Goal: Transaction & Acquisition: Book appointment/travel/reservation

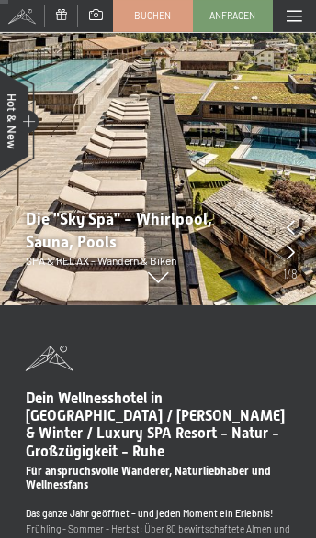
scroll to position [234, 0]
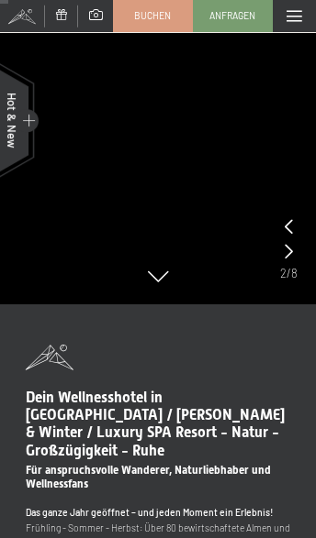
click at [290, 232] on icon at bounding box center [288, 226] width 8 height 15
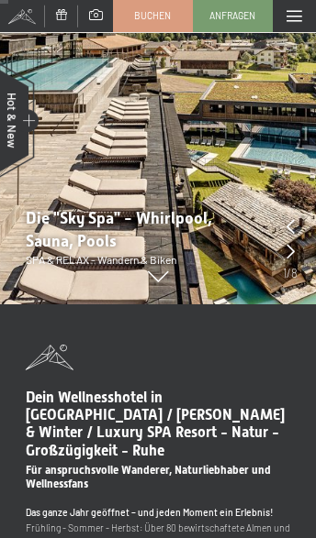
click at [292, 247] on icon at bounding box center [290, 251] width 8 height 15
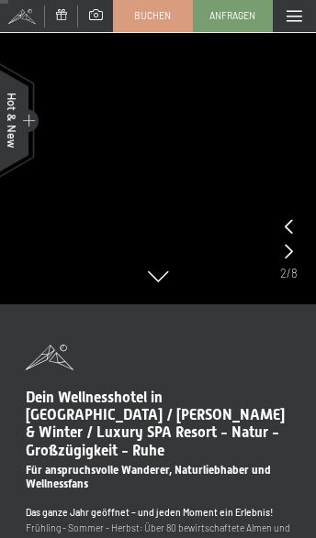
click at [291, 249] on icon at bounding box center [288, 251] width 8 height 15
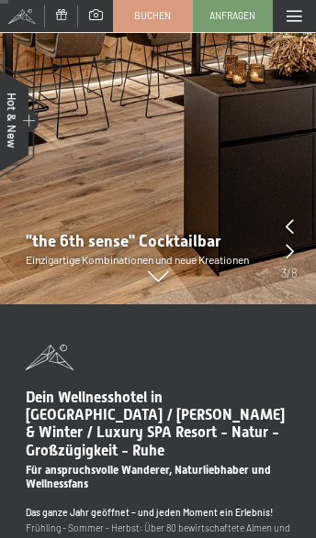
click at [292, 254] on icon at bounding box center [289, 251] width 8 height 15
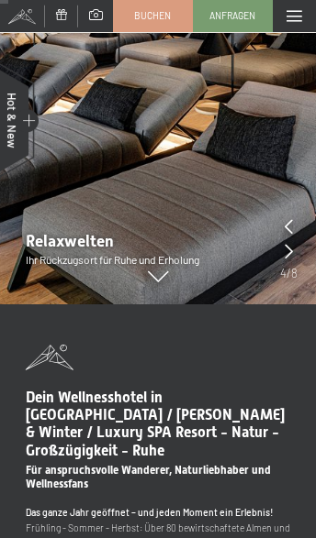
click at [292, 250] on icon at bounding box center [288, 251] width 8 height 15
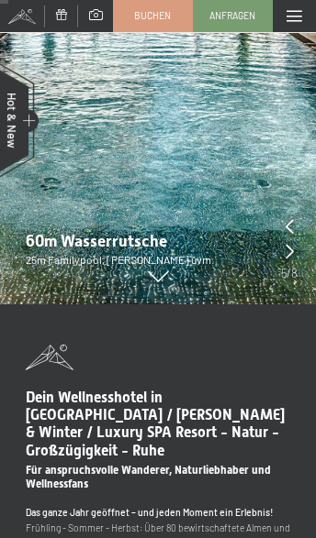
click at [293, 255] on icon at bounding box center [289, 251] width 8 height 15
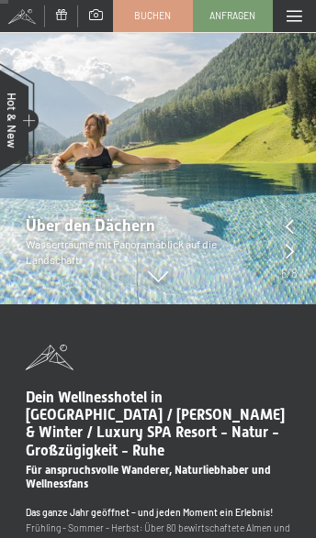
click at [291, 261] on div at bounding box center [289, 252] width 8 height 20
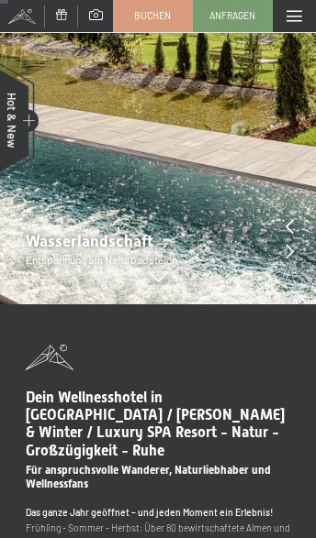
click at [291, 251] on icon at bounding box center [289, 251] width 8 height 15
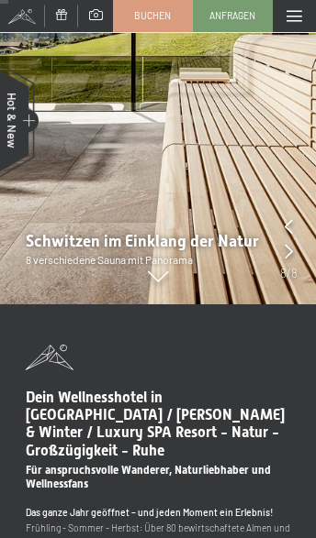
click at [291, 250] on icon at bounding box center [288, 251] width 8 height 15
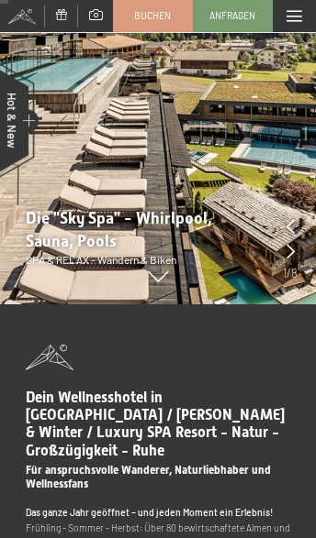
click at [287, 258] on icon at bounding box center [290, 251] width 8 height 15
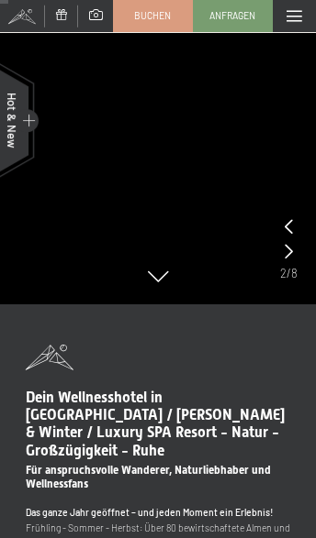
click at [291, 11] on span at bounding box center [294, 16] width 16 height 11
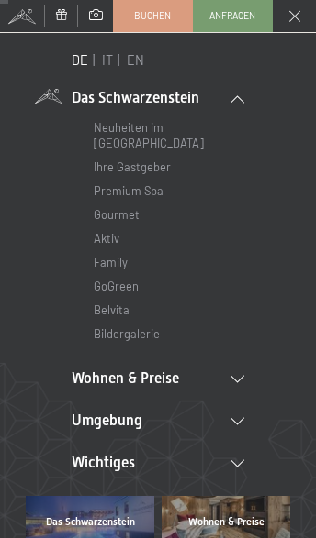
click at [230, 376] on icon at bounding box center [237, 379] width 14 height 7
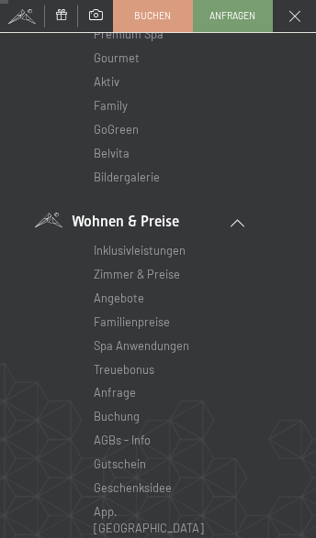
scroll to position [158, 0]
click at [164, 267] on link "Zimmer & Preise" at bounding box center [137, 273] width 86 height 15
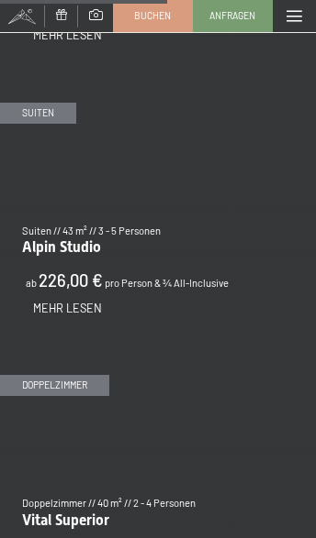
scroll to position [2920, 0]
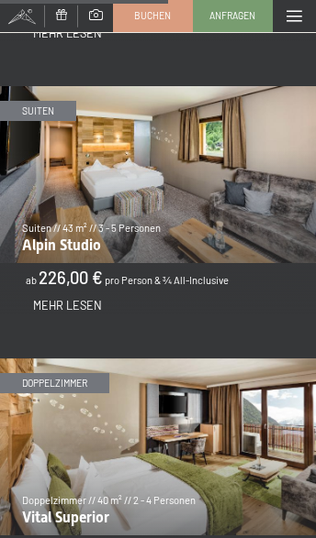
click at [214, 390] on img at bounding box center [158, 447] width 316 height 177
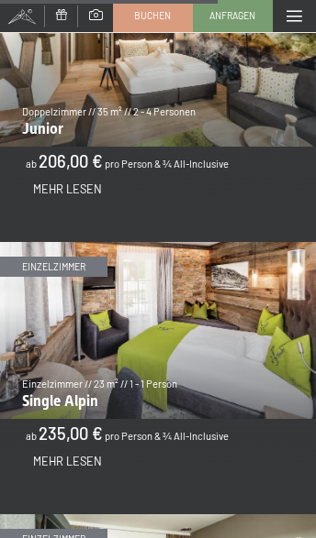
scroll to position [3581, 0]
click at [81, 454] on span "Mehr Lesen" at bounding box center [67, 461] width 69 height 15
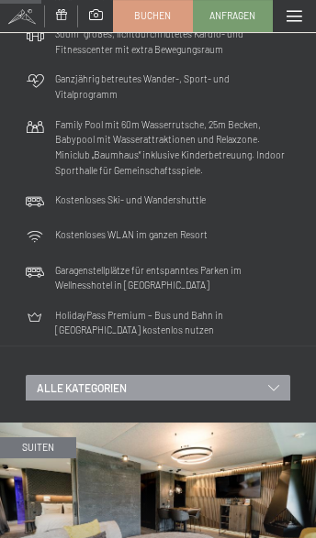
click at [267, 375] on div "alle Kategorien" at bounding box center [158, 388] width 264 height 26
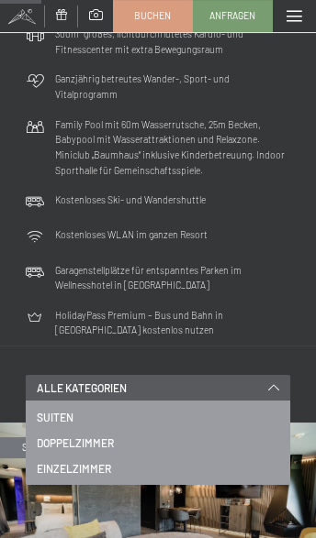
scroll to position [676, 0]
click at [101, 436] on span "Doppelzimmer" at bounding box center [75, 444] width 77 height 16
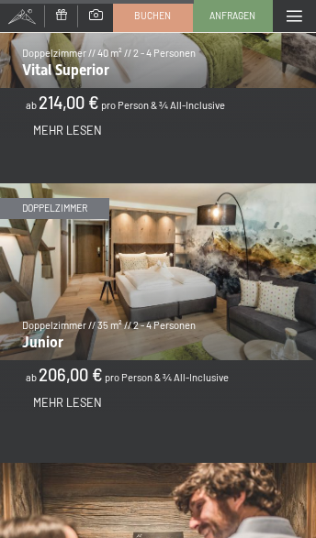
scroll to position [1732, 0]
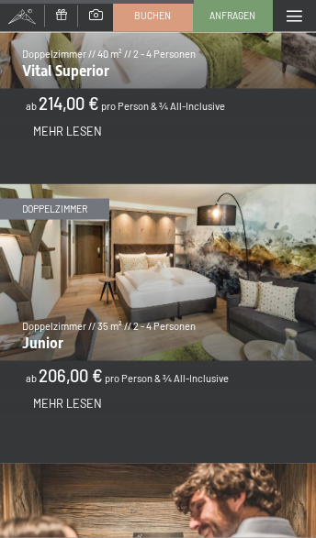
click at [84, 396] on span "Mehr Lesen" at bounding box center [67, 403] width 69 height 15
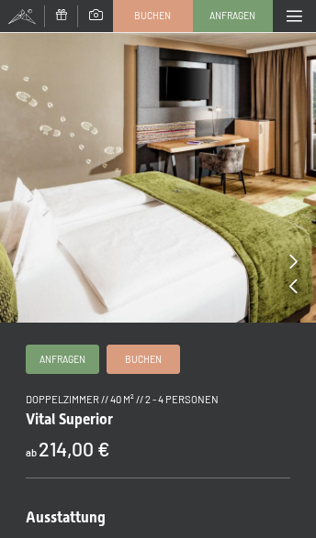
click at [291, 265] on icon at bounding box center [293, 261] width 8 height 15
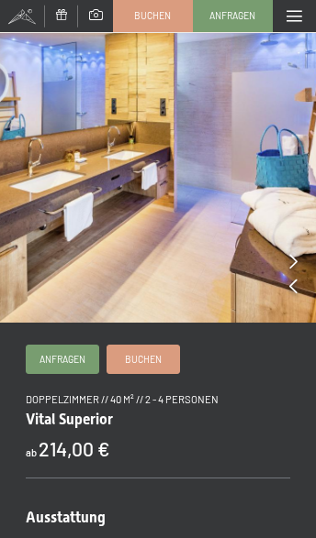
click at [285, 267] on img at bounding box center [158, 161] width 316 height 323
click at [292, 267] on icon at bounding box center [293, 261] width 8 height 15
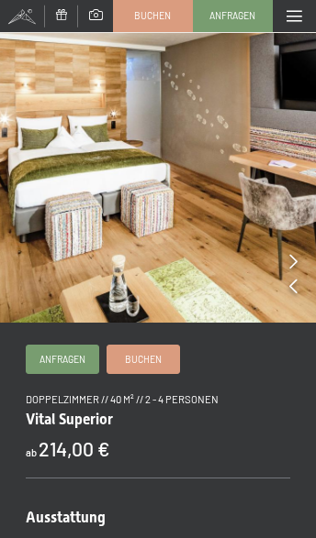
click at [299, 269] on img at bounding box center [158, 161] width 316 height 323
click at [292, 269] on icon at bounding box center [293, 261] width 8 height 15
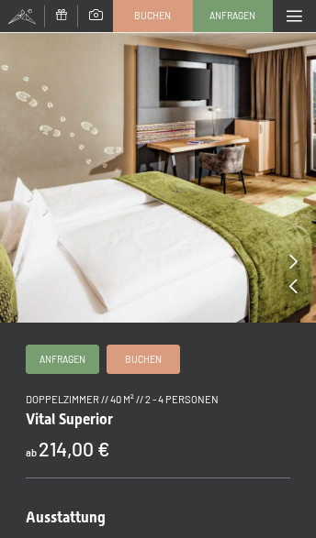
click at [293, 271] on div at bounding box center [293, 262] width 8 height 20
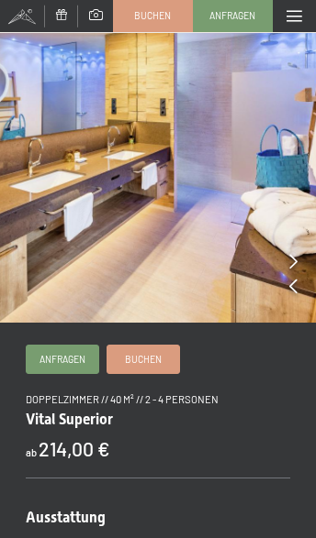
click at [291, 271] on div at bounding box center [293, 262] width 8 height 20
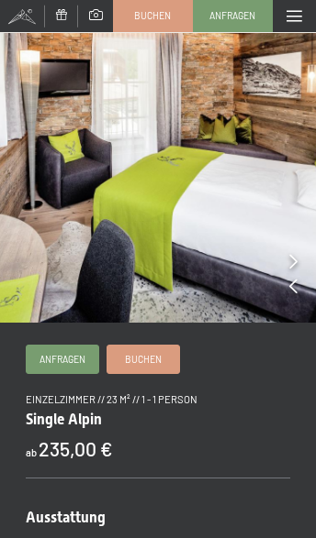
click at [288, 270] on img at bounding box center [158, 161] width 316 height 323
click at [296, 266] on icon at bounding box center [293, 261] width 8 height 15
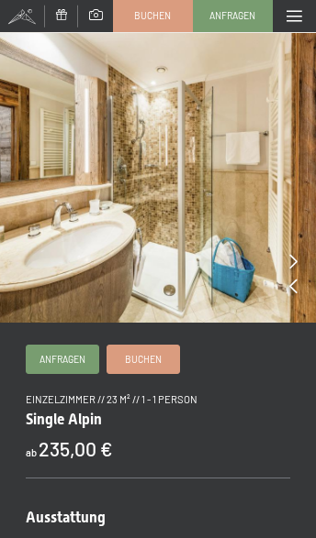
click at [295, 267] on icon at bounding box center [293, 261] width 8 height 15
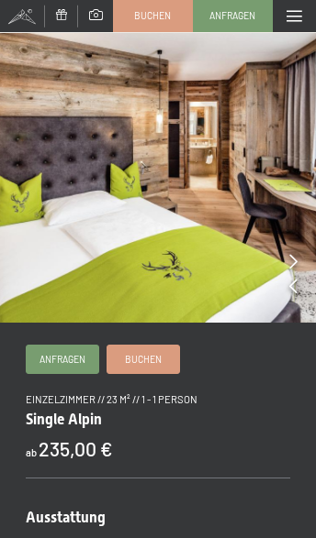
click at [289, 271] on div at bounding box center [293, 262] width 8 height 20
